Goal: Task Accomplishment & Management: Complete application form

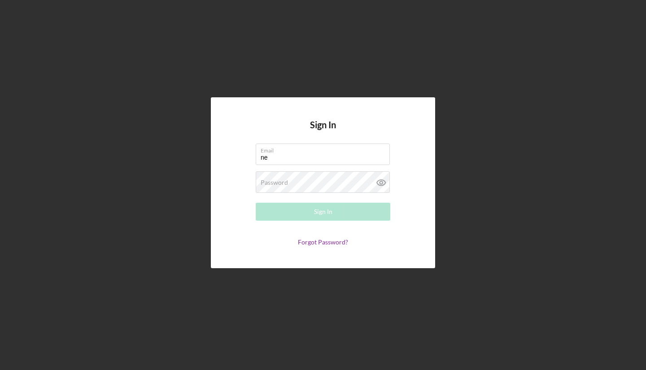
type input "[EMAIL_ADDRESS][DOMAIN_NAME]"
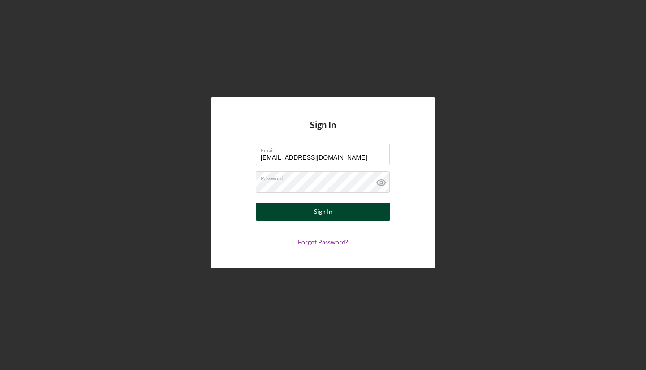
click at [322, 214] on div "Sign In" at bounding box center [323, 212] width 18 height 18
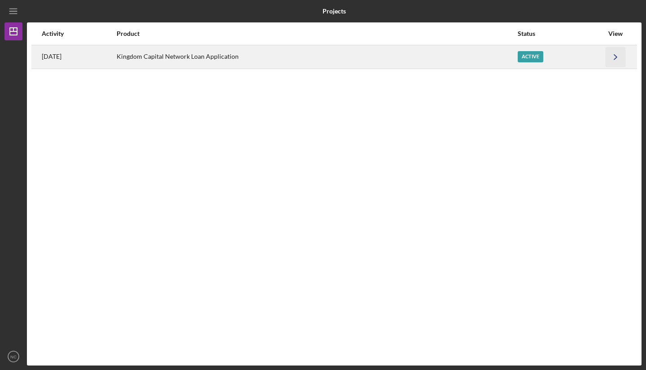
click at [614, 59] on polyline "button" at bounding box center [615, 56] width 3 height 5
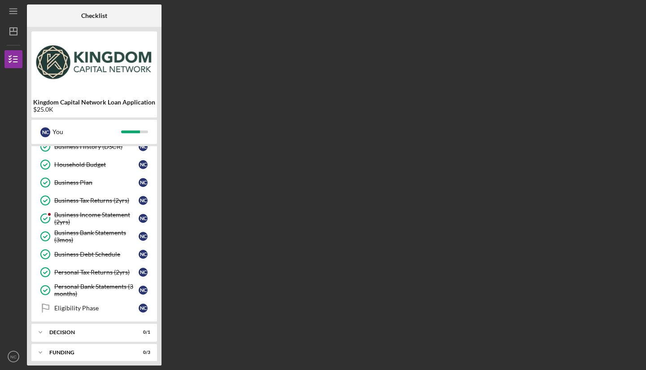
scroll to position [196, 0]
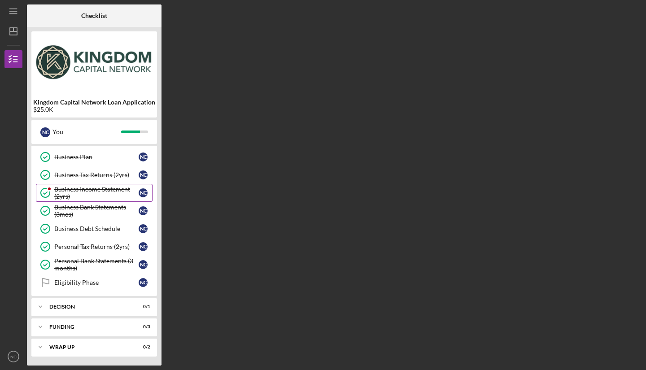
click at [101, 191] on div "Business Income Statement (2yrs)" at bounding box center [96, 193] width 84 height 14
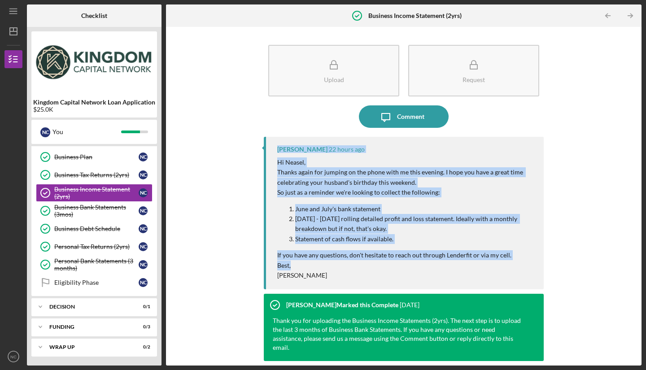
drag, startPoint x: 634, startPoint y: 116, endPoint x: 639, endPoint y: 251, distance: 134.7
click at [646, 264] on div "Icon/Menu Business Income Statement (2yrs) Business Income Statement (2yrs) Che…" at bounding box center [323, 185] width 646 height 370
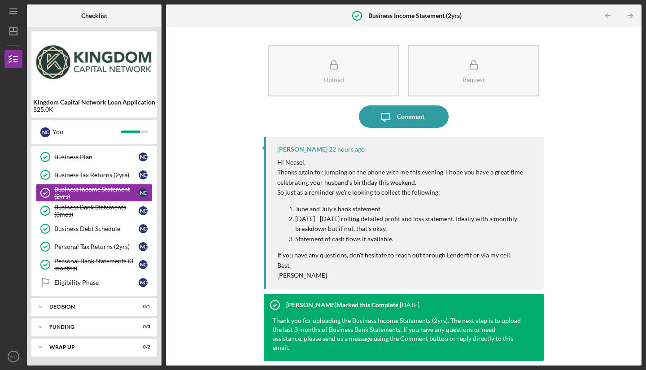
click at [563, 86] on div "Upload Request Icon/Message Comment [PERSON_NAME] 22 hours ago Hi [PERSON_NAME]…" at bounding box center [404, 196] width 467 height 330
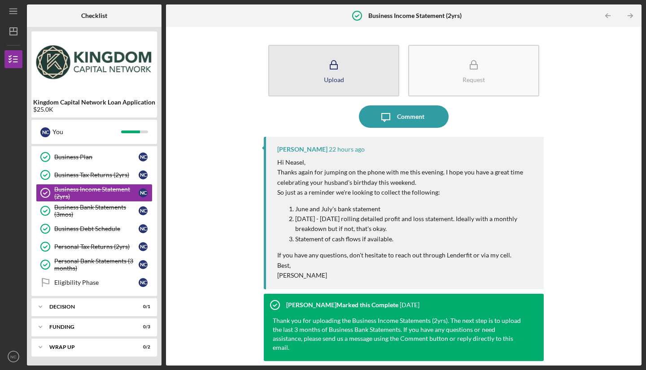
click at [341, 73] on icon "button" at bounding box center [334, 65] width 22 height 22
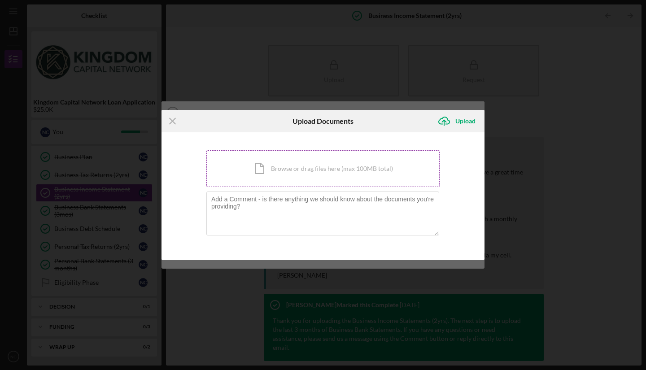
click at [263, 167] on div "Icon/Document Browse or drag files here (max 100MB total) Tap to choose files o…" at bounding box center [322, 168] width 233 height 37
click at [313, 169] on div "Icon/Document Browse or drag files here (max 100MB total) Tap to choose files o…" at bounding box center [322, 168] width 233 height 37
click at [271, 178] on div "Icon/Document Browse or drag files here (max 100MB total) Tap to choose files o…" at bounding box center [322, 168] width 233 height 37
click at [268, 182] on div "Icon/Document Browse or drag files here (max 100MB total) Tap to choose files o…" at bounding box center [322, 168] width 233 height 37
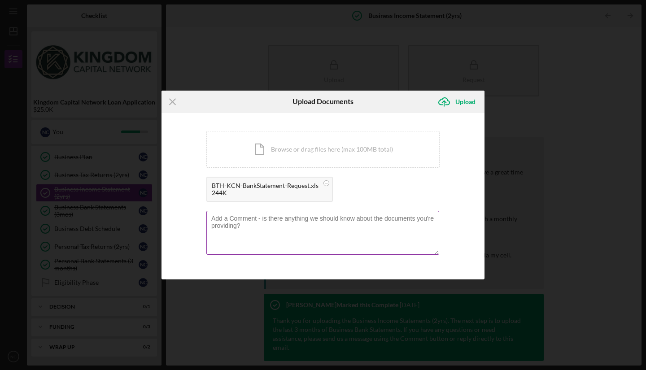
click at [323, 225] on textarea at bounding box center [322, 233] width 233 height 44
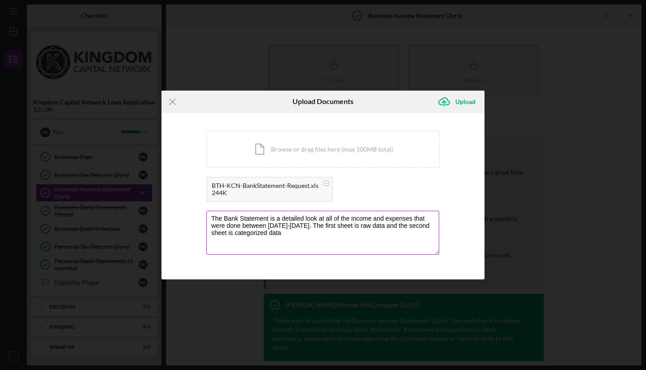
click at [399, 243] on textarea "The Bank Statement is a detailed look at all of the income and expenses that we…" at bounding box center [322, 233] width 233 height 44
type textarea "The Bank Statement is a detailed look at all of the income and expenses that we…"
click at [379, 172] on div "Icon/Document Browse or drag files here (max 100MB total) Tap to choose files o…" at bounding box center [322, 168] width 233 height 75
click at [360, 153] on div "Icon/Document Browse or drag files here (max 100MB total) Tap to choose files o…" at bounding box center [322, 149] width 233 height 37
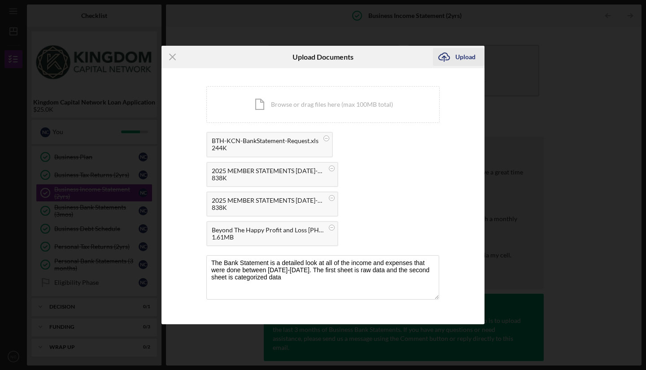
click at [463, 55] on div "Upload" at bounding box center [465, 57] width 20 height 18
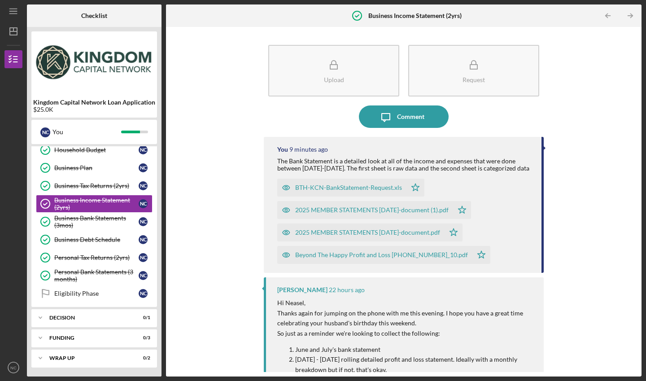
scroll to position [185, 0]
